Goal: Information Seeking & Learning: Learn about a topic

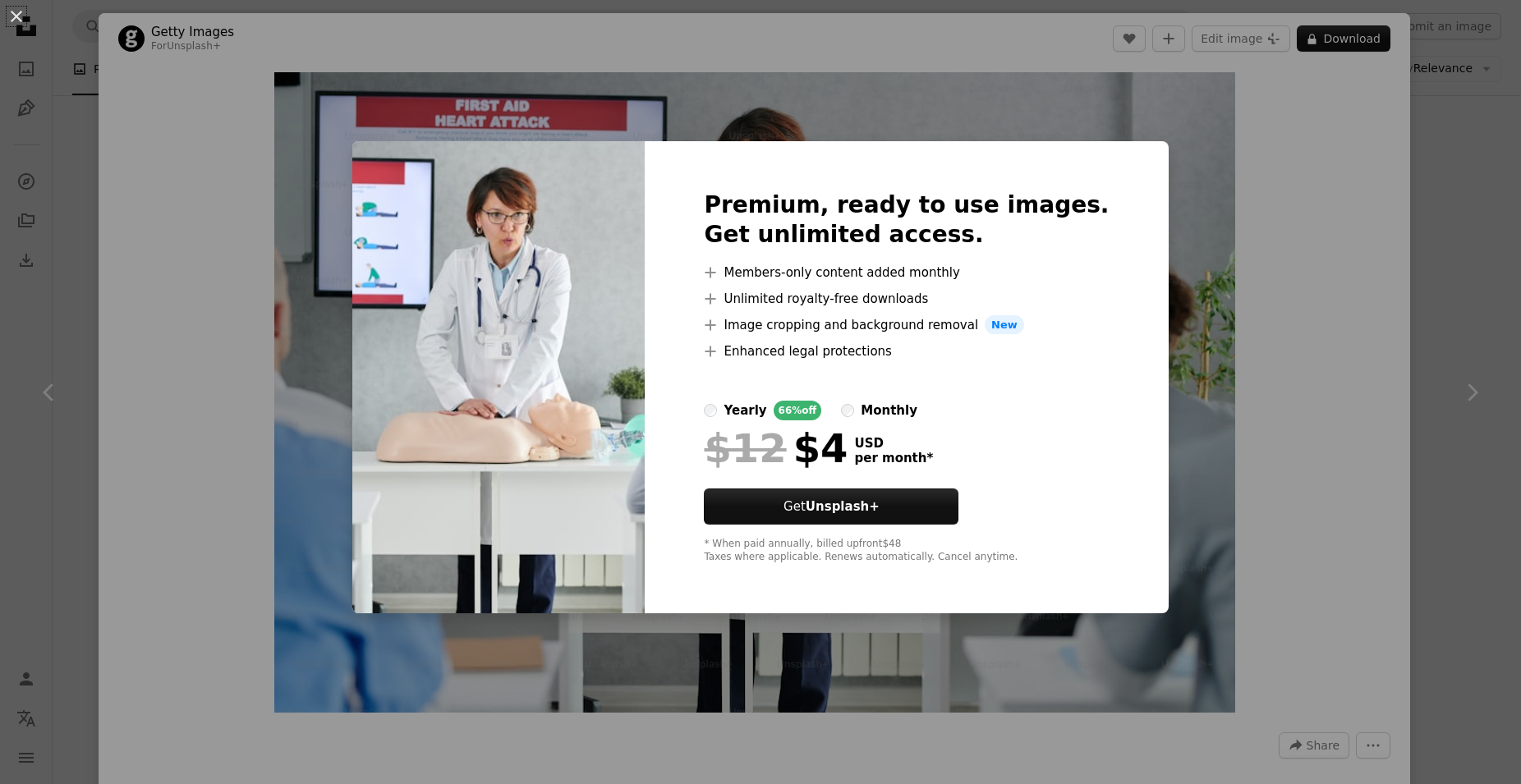
scroll to position [3310, 0]
click at [1174, 206] on div "An X shape Premium, ready to use images. Get unlimited access. A plus sign Memb…" at bounding box center [760, 392] width 1521 height 784
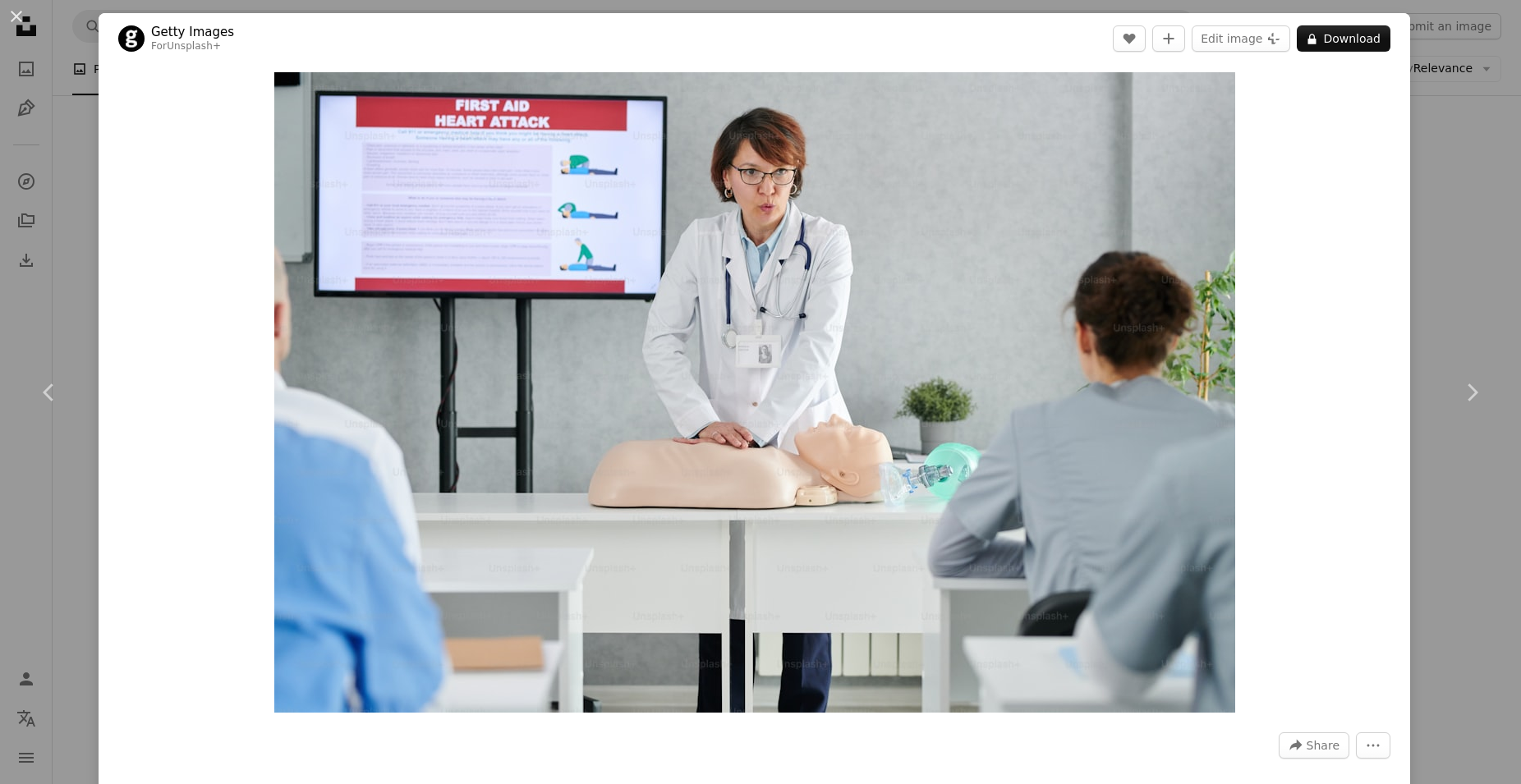
click at [98, 191] on div "Zoom in" at bounding box center [754, 392] width 1312 height 657
click at [72, 196] on div "An X shape Chevron left Chevron right Getty Images For Unsplash+ A heart A plus…" at bounding box center [760, 392] width 1521 height 784
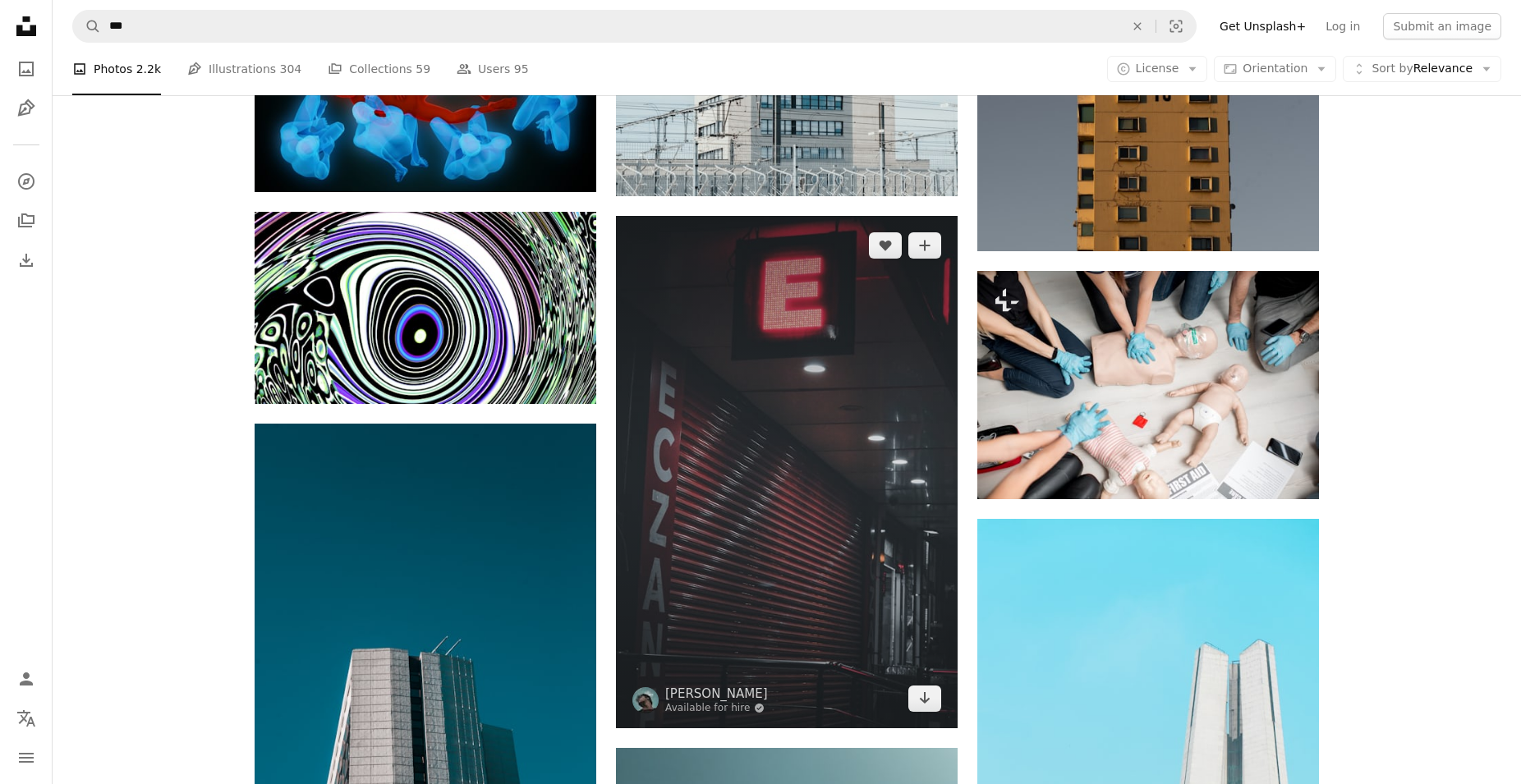
scroll to position [6724, 0]
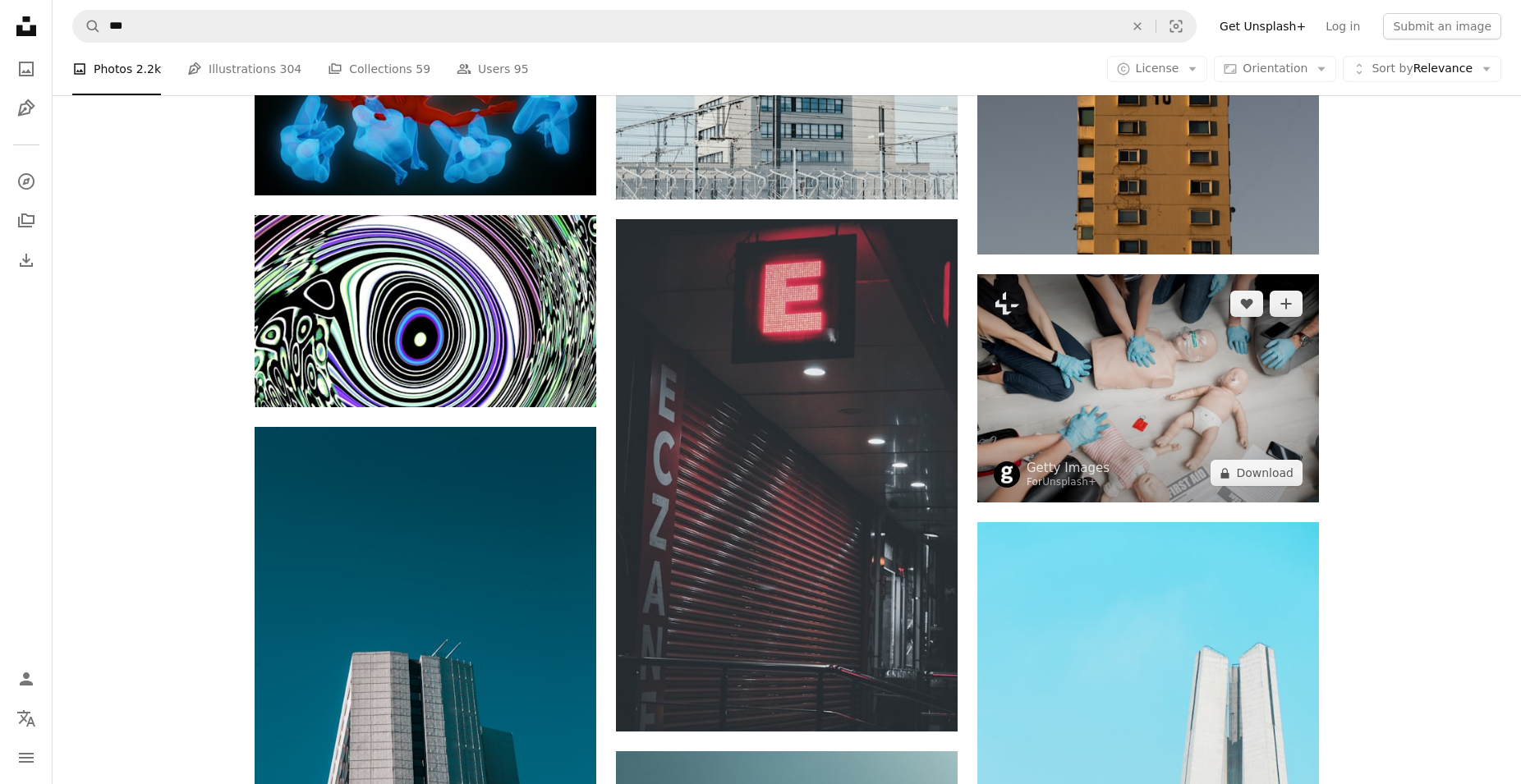
click at [1113, 477] on img at bounding box center [1148, 388] width 342 height 228
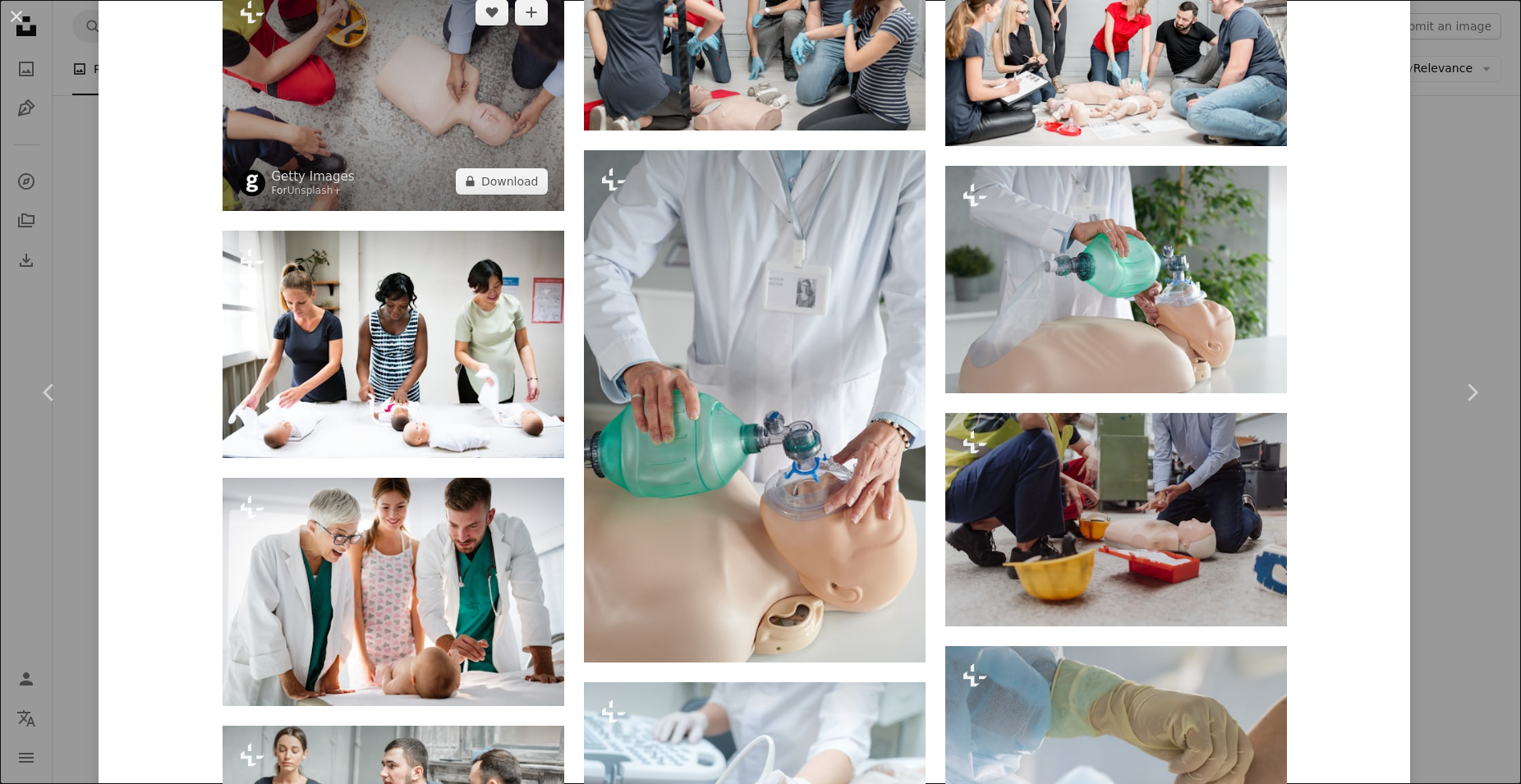
scroll to position [2365, 0]
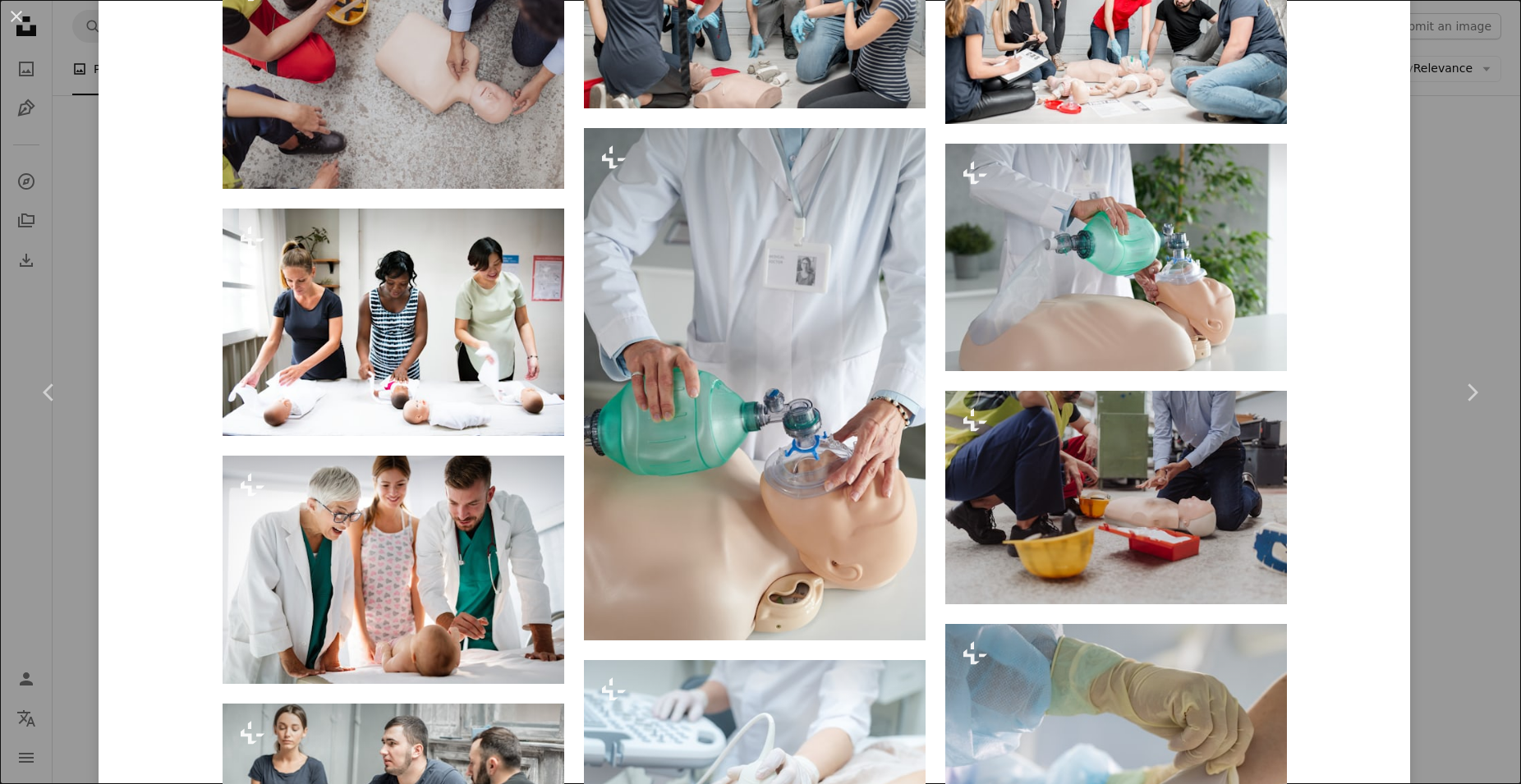
click at [3, 512] on div "An X shape Chevron left Chevron right Getty Images For Unsplash+ A heart A plus…" at bounding box center [760, 392] width 1521 height 784
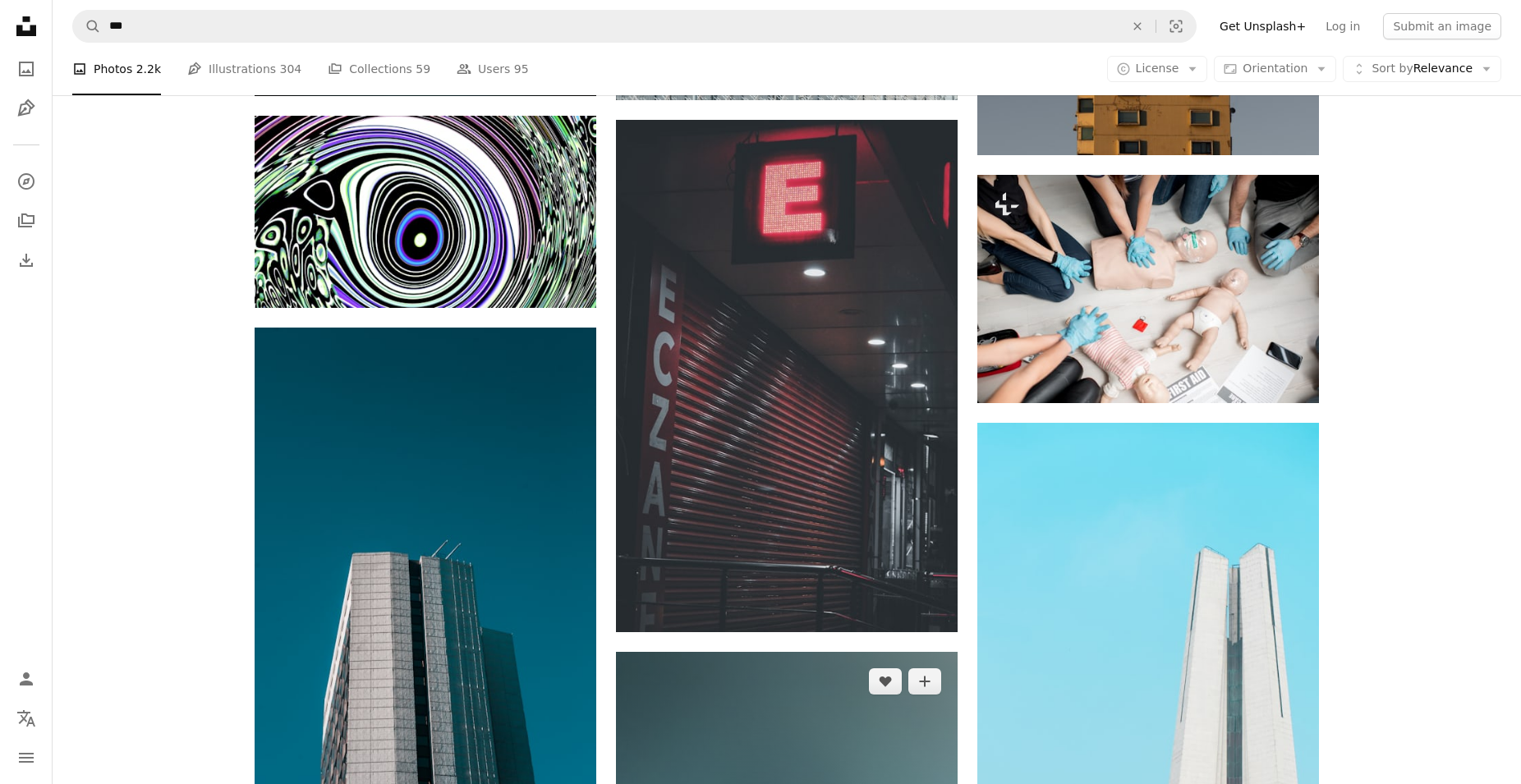
scroll to position [6724, 0]
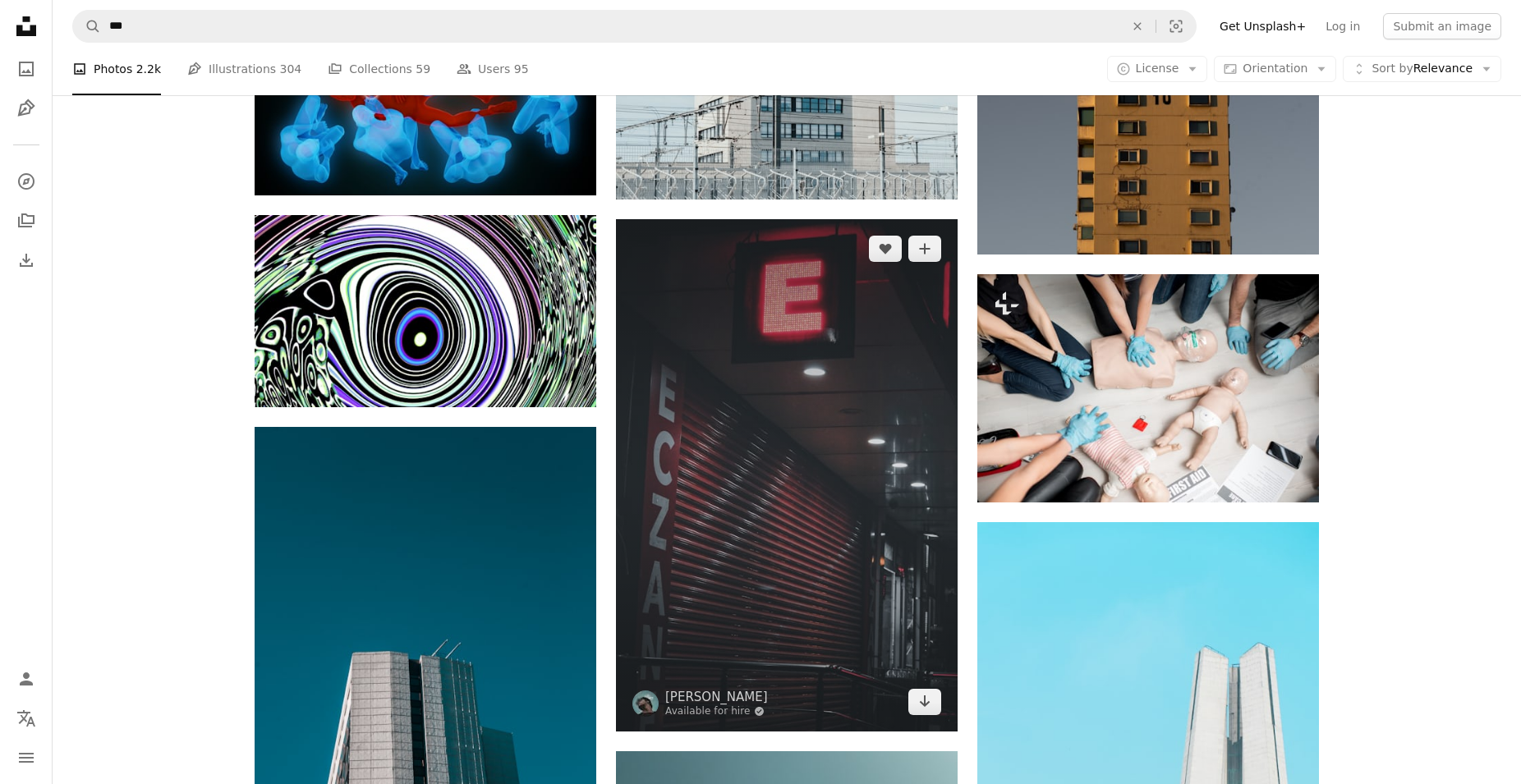
click at [838, 585] on img at bounding box center [787, 476] width 342 height 512
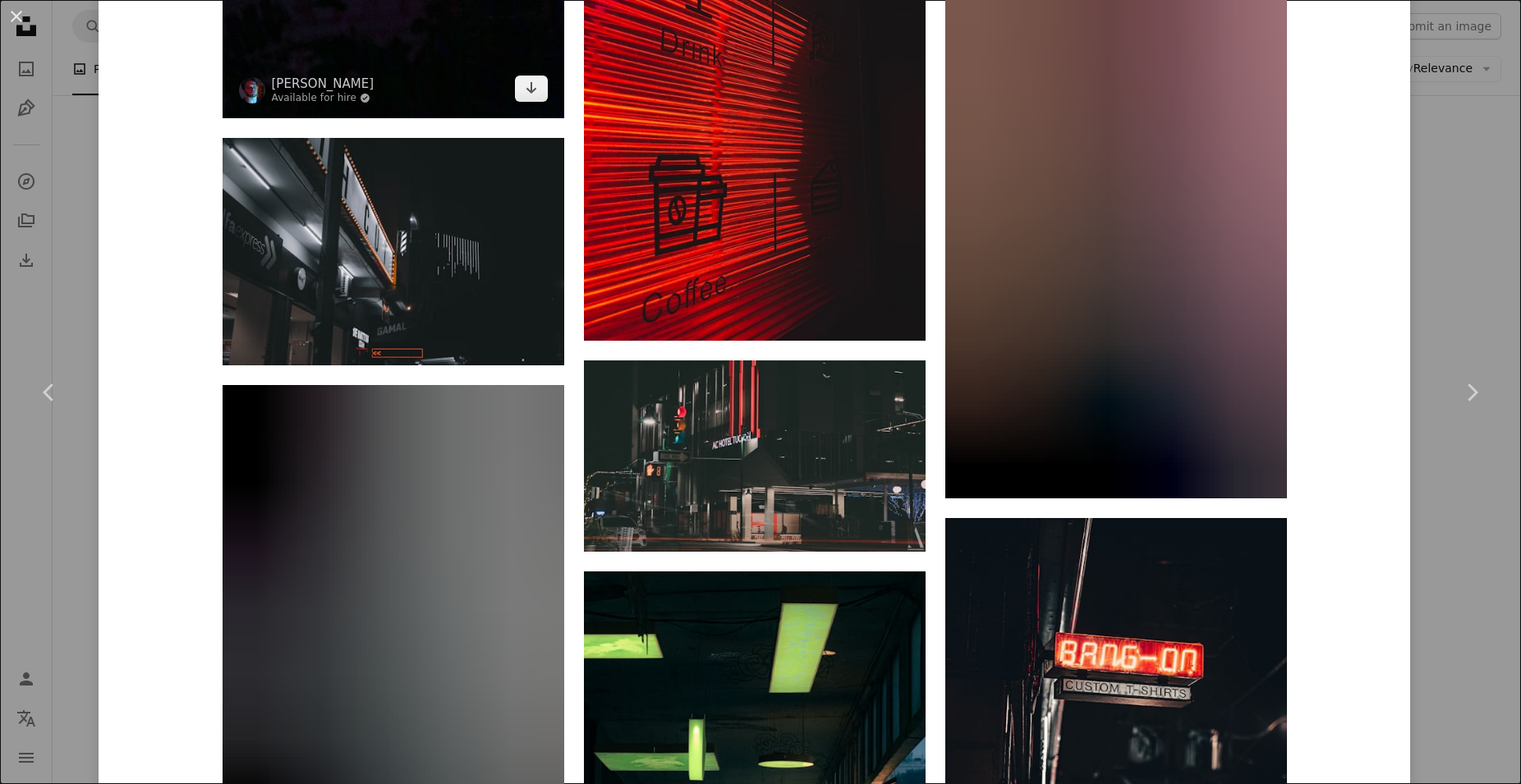
scroll to position [6206, 0]
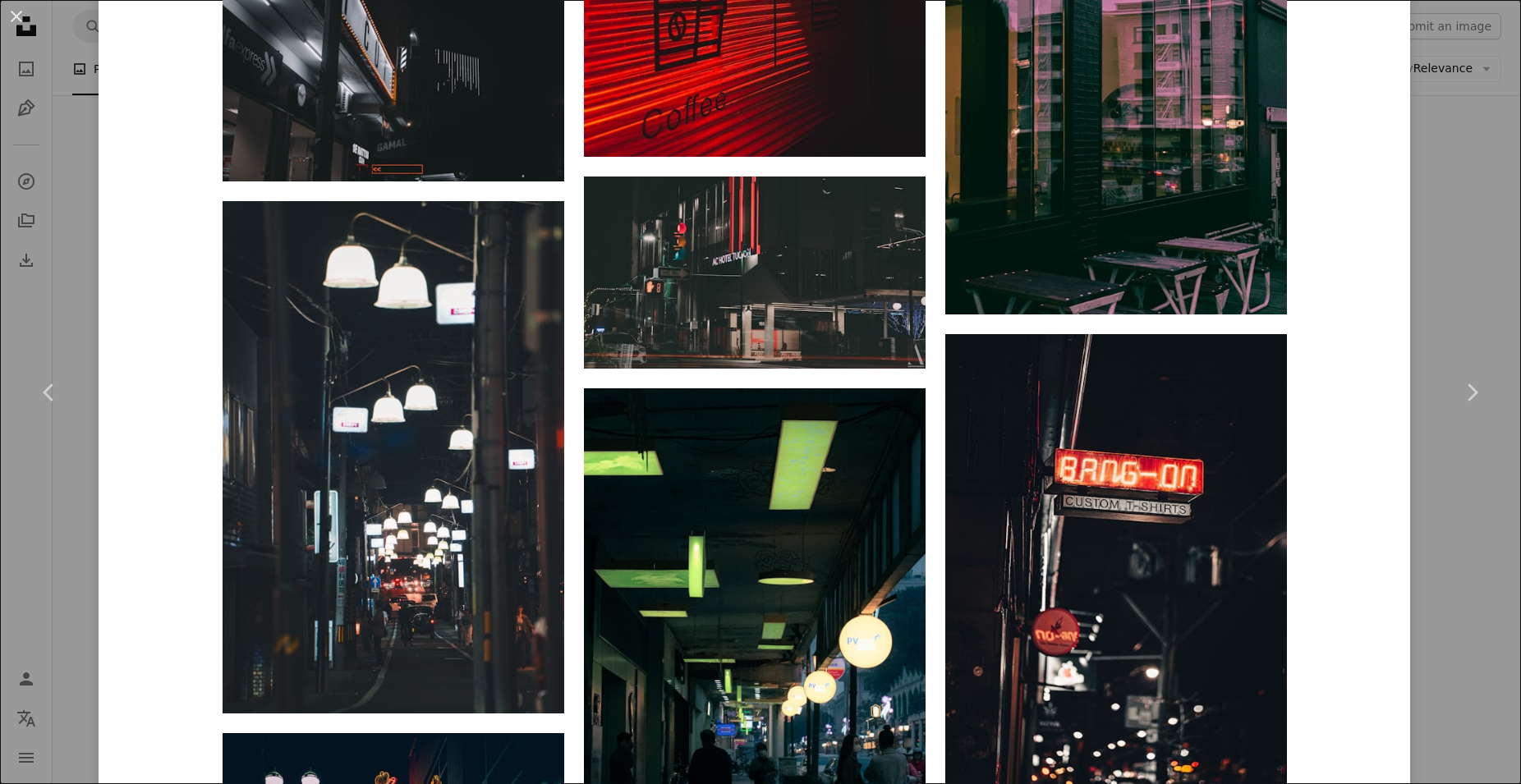
click at [55, 477] on div "An X shape Chevron left Chevron right [PERSON_NAME] Available for hire A checkm…" at bounding box center [760, 392] width 1521 height 784
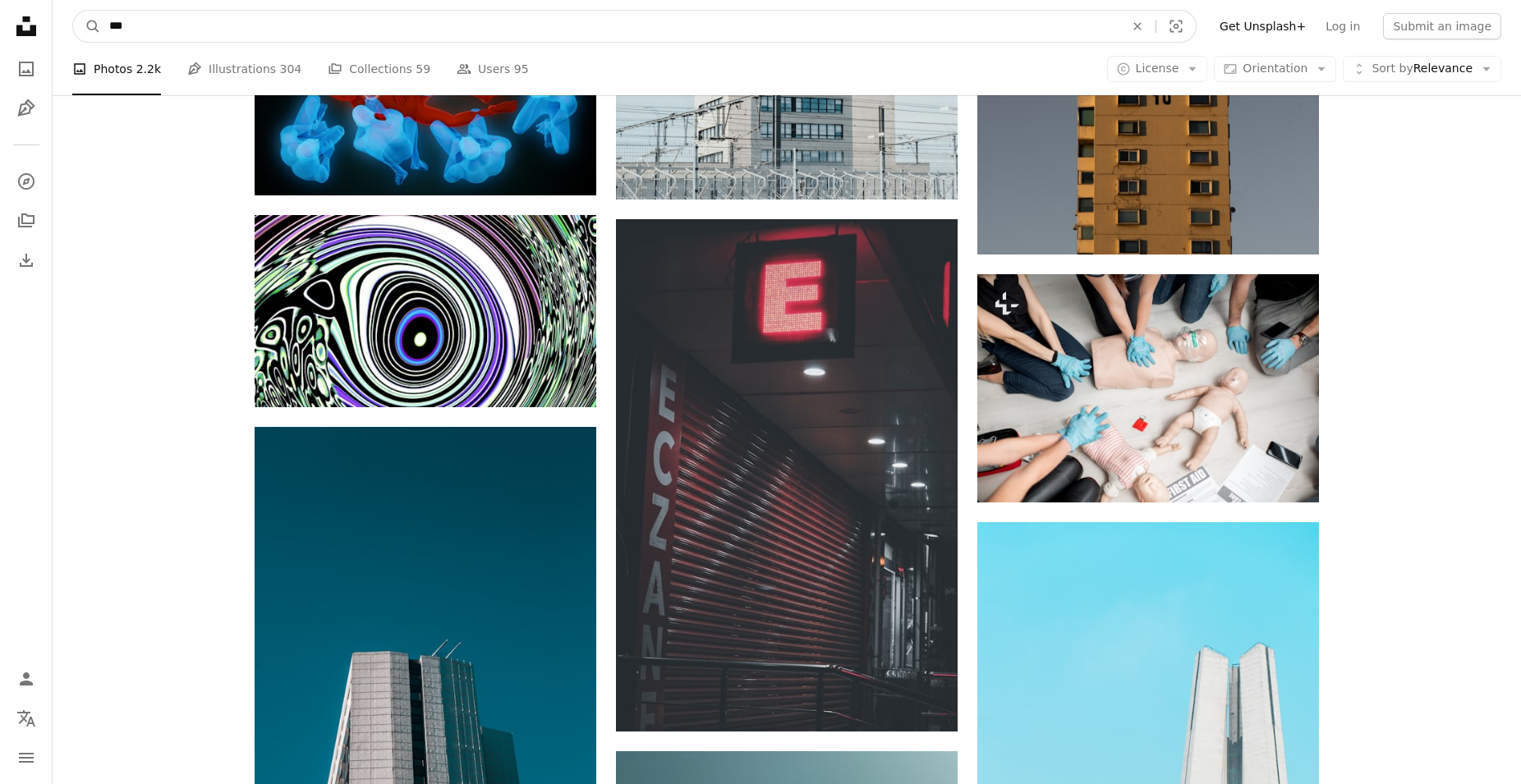
click at [258, 41] on input "***" at bounding box center [610, 26] width 1019 height 32
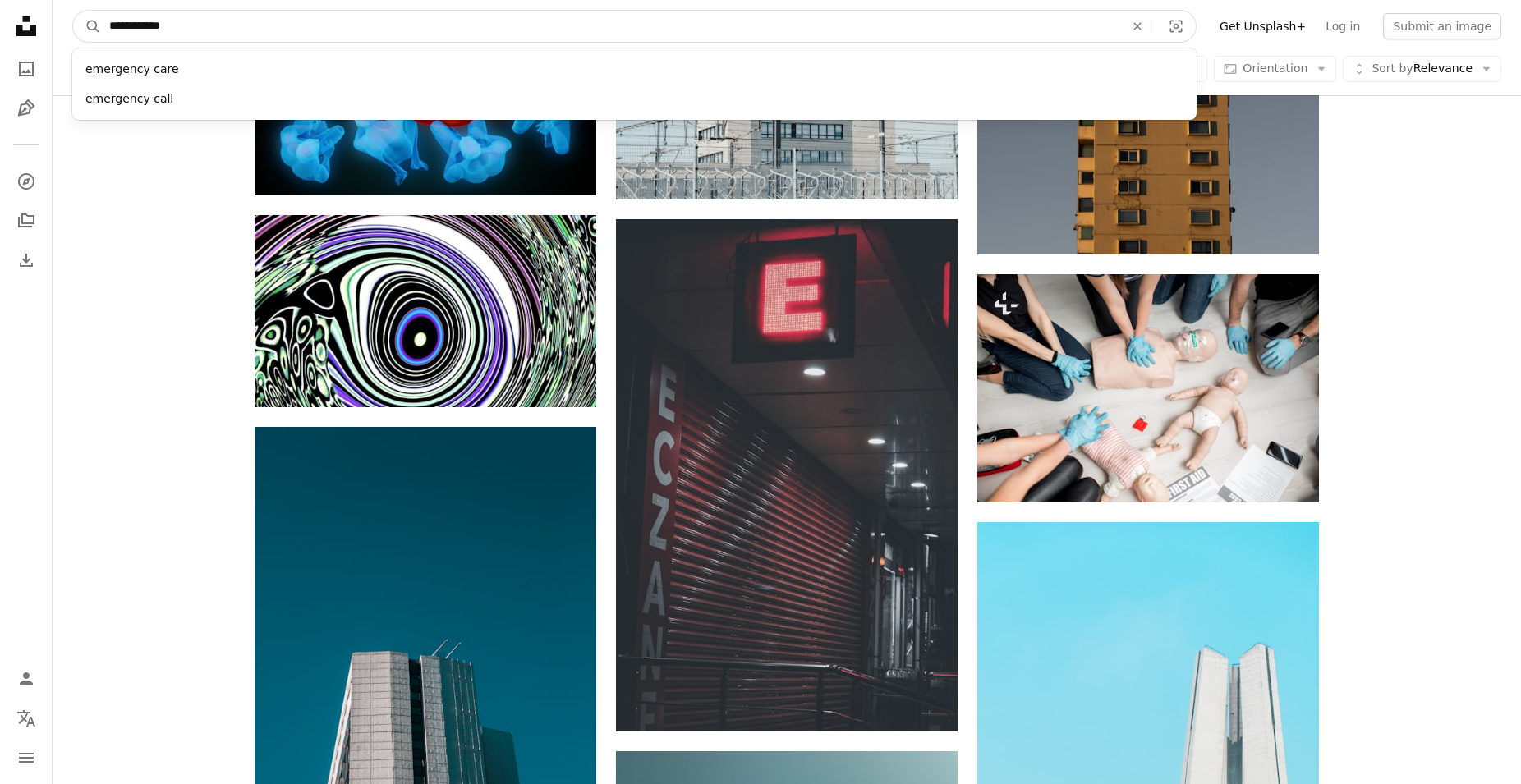
type input "**********"
click button "A magnifying glass" at bounding box center [87, 26] width 28 height 32
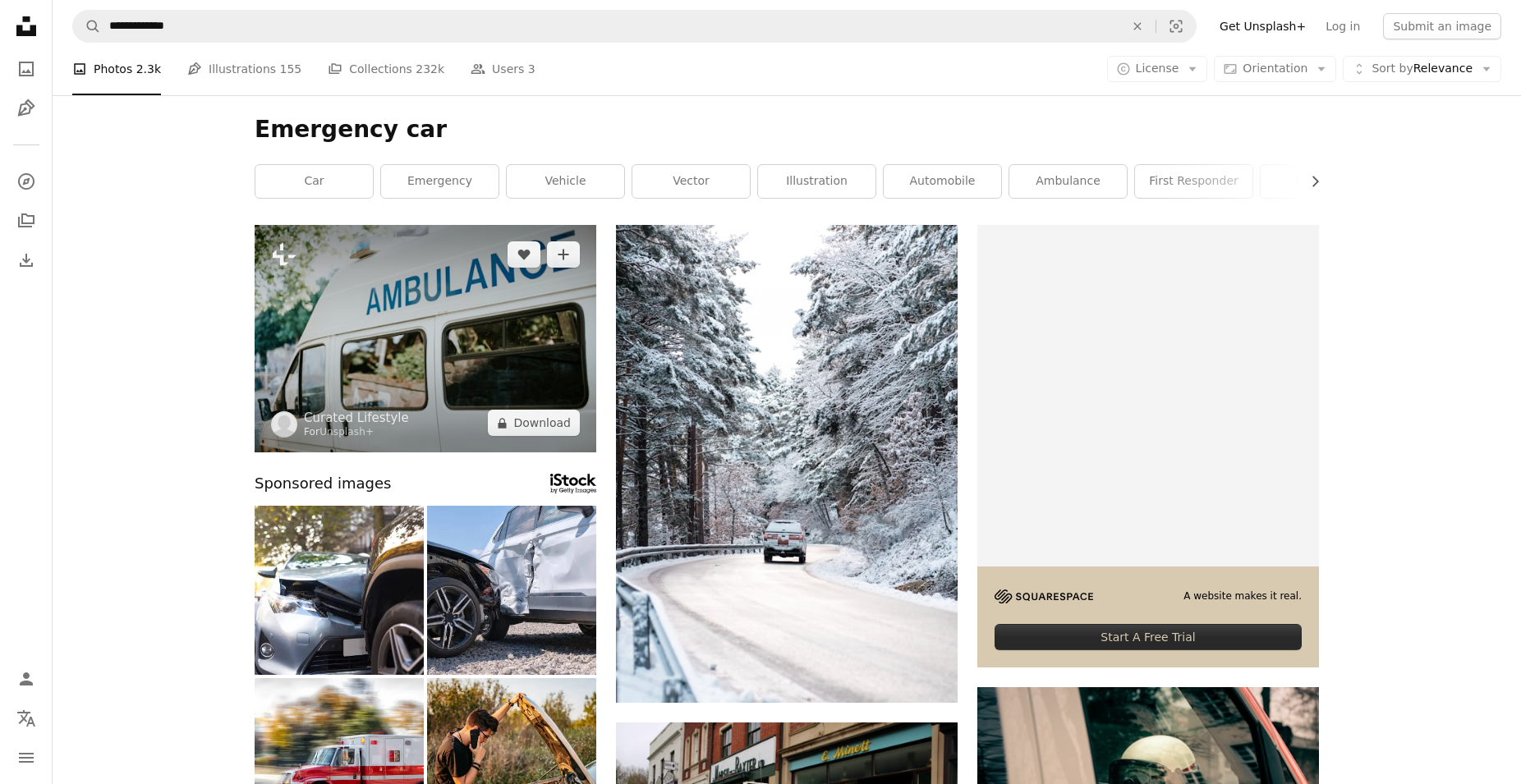
click at [385, 360] on img at bounding box center [426, 338] width 342 height 227
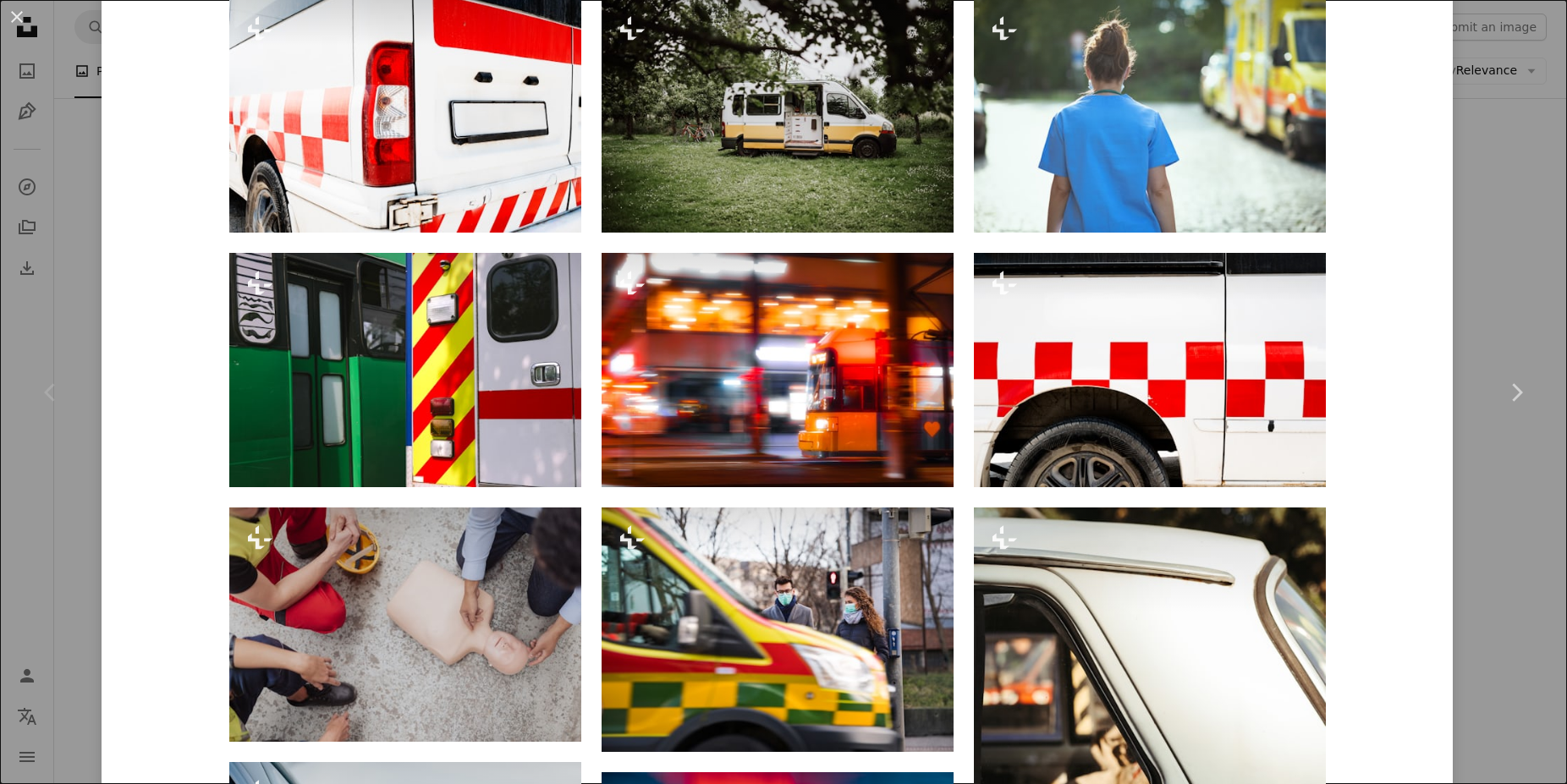
scroll to position [992, 0]
